Goal: Navigation & Orientation: Find specific page/section

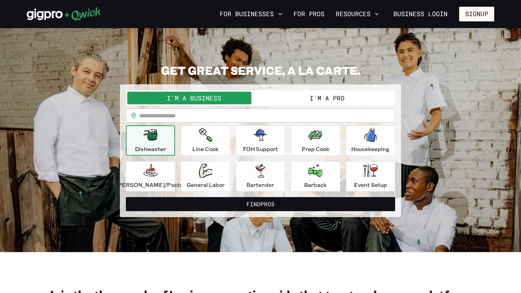
drag, startPoint x: 209, startPoint y: 115, endPoint x: 204, endPoint y: 113, distance: 5.6
click at [209, 115] on input "text" at bounding box center [267, 116] width 256 height 14
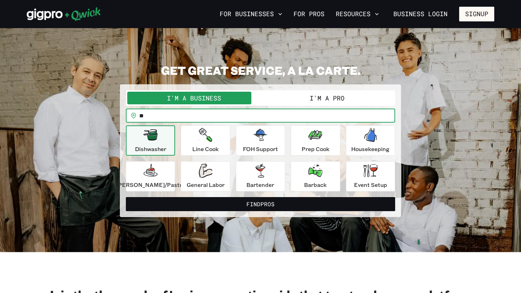
type input "*"
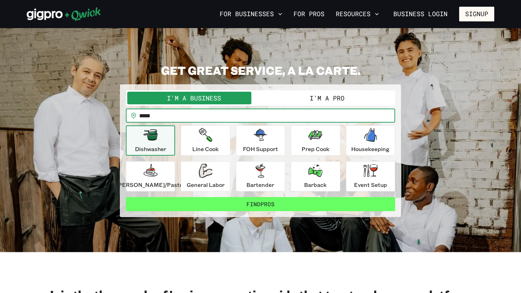
type input "*****"
click at [266, 202] on button "Find Pros" at bounding box center [260, 204] width 269 height 14
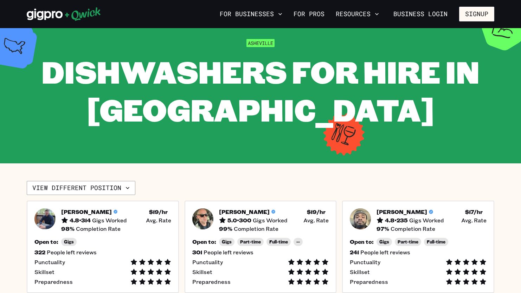
scroll to position [35, 0]
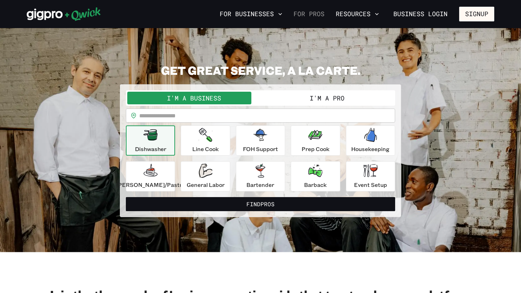
click at [322, 17] on link "For Pros" at bounding box center [309, 14] width 37 height 12
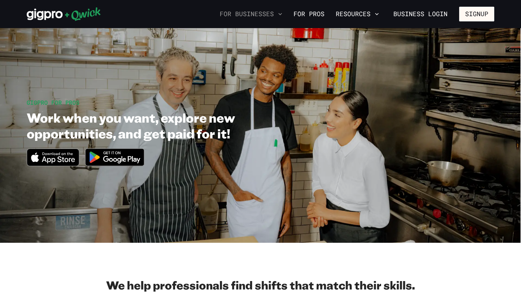
click at [259, 14] on button "For Businesses" at bounding box center [251, 14] width 68 height 12
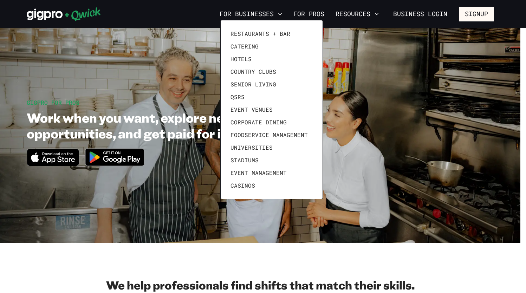
click at [312, 11] on div at bounding box center [263, 146] width 526 height 293
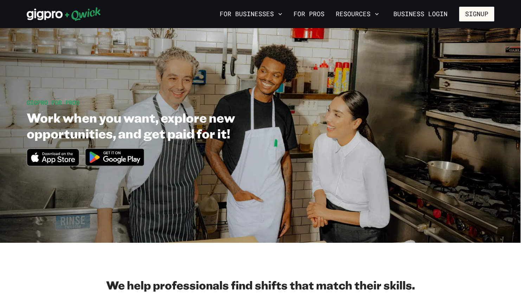
click at [312, 11] on link "For Pros" at bounding box center [309, 14] width 37 height 12
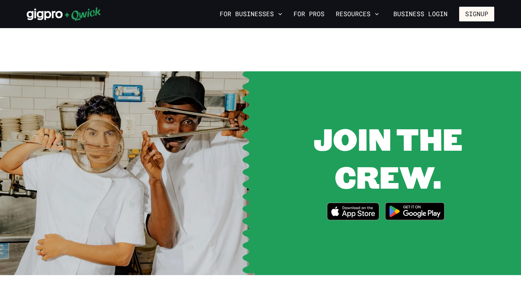
scroll to position [878, 0]
